Goal: Transaction & Acquisition: Book appointment/travel/reservation

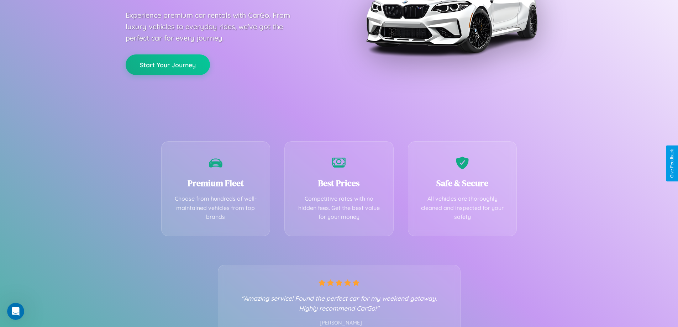
scroll to position [140, 0]
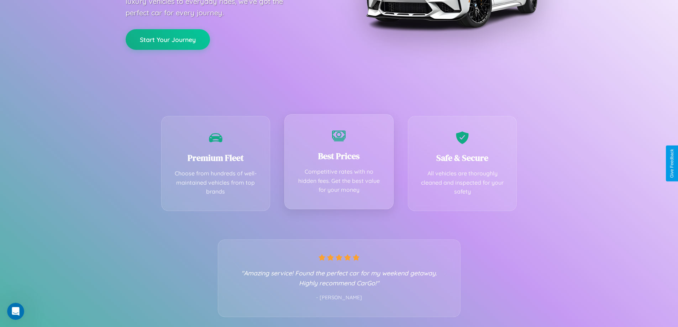
click at [339, 163] on div "Best Prices Competitive rates with no hidden fees. Get the best value for your …" at bounding box center [338, 161] width 109 height 95
click at [168, 39] on button "Start Your Journey" at bounding box center [168, 38] width 84 height 21
click at [168, 38] on button "Start Your Journey" at bounding box center [168, 38] width 84 height 21
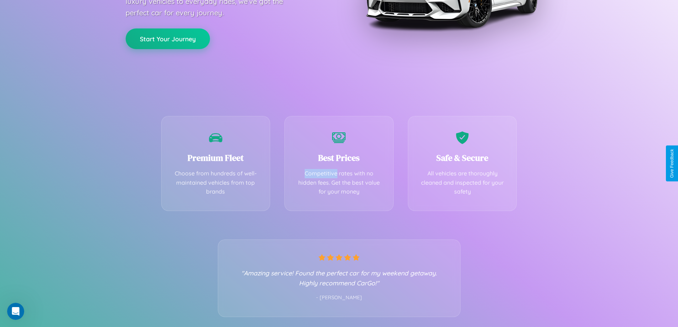
click at [168, 38] on button "Start Your Journey" at bounding box center [168, 38] width 84 height 21
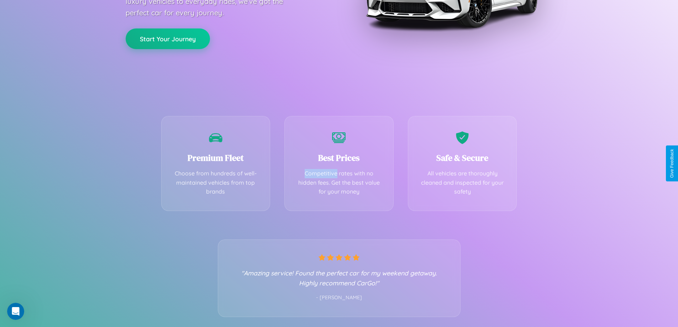
click at [168, 38] on button "Start Your Journey" at bounding box center [168, 38] width 84 height 21
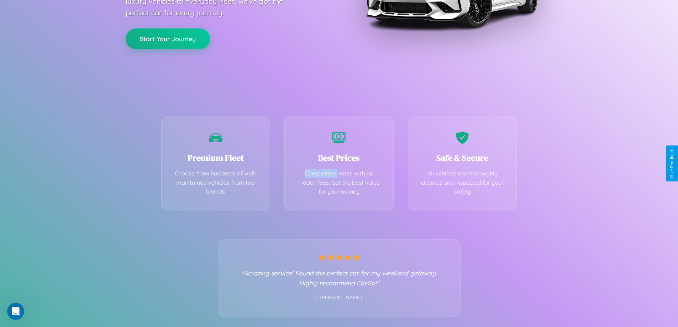
click at [168, 38] on button "Start Your Journey" at bounding box center [168, 38] width 84 height 21
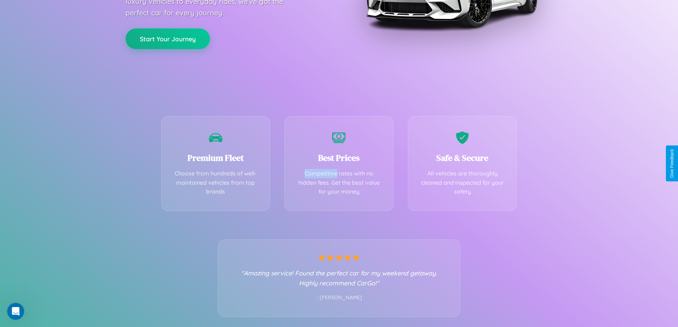
click at [168, 38] on button "Start Your Journey" at bounding box center [168, 38] width 84 height 21
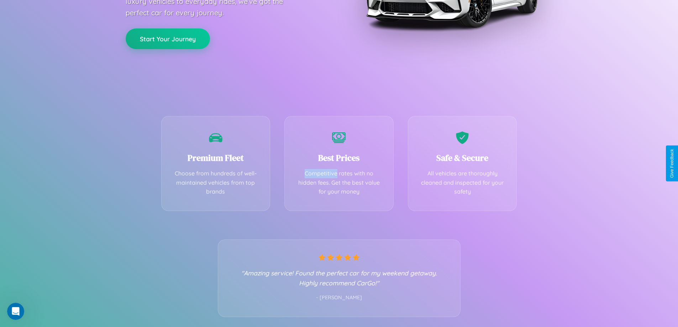
click at [168, 38] on button "Start Your Journey" at bounding box center [168, 38] width 84 height 21
